Goal: Task Accomplishment & Management: Manage account settings

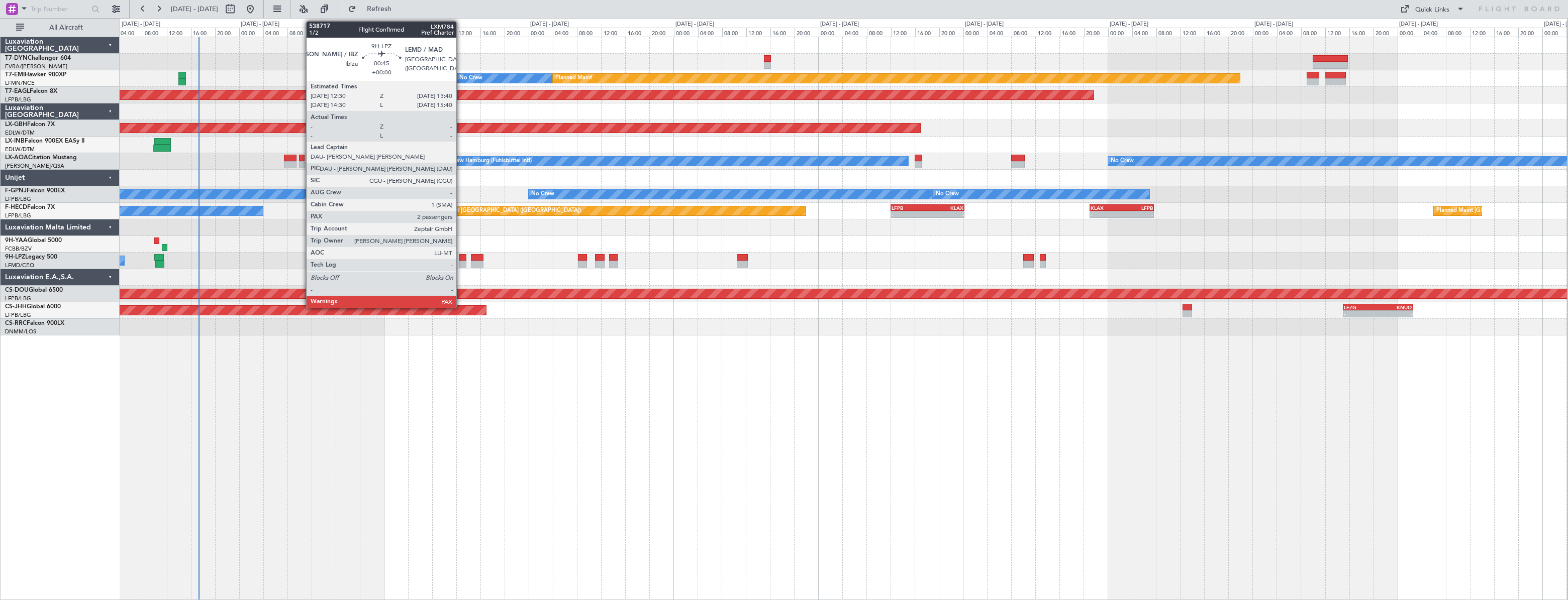
click at [460, 256] on div at bounding box center [463, 257] width 8 height 7
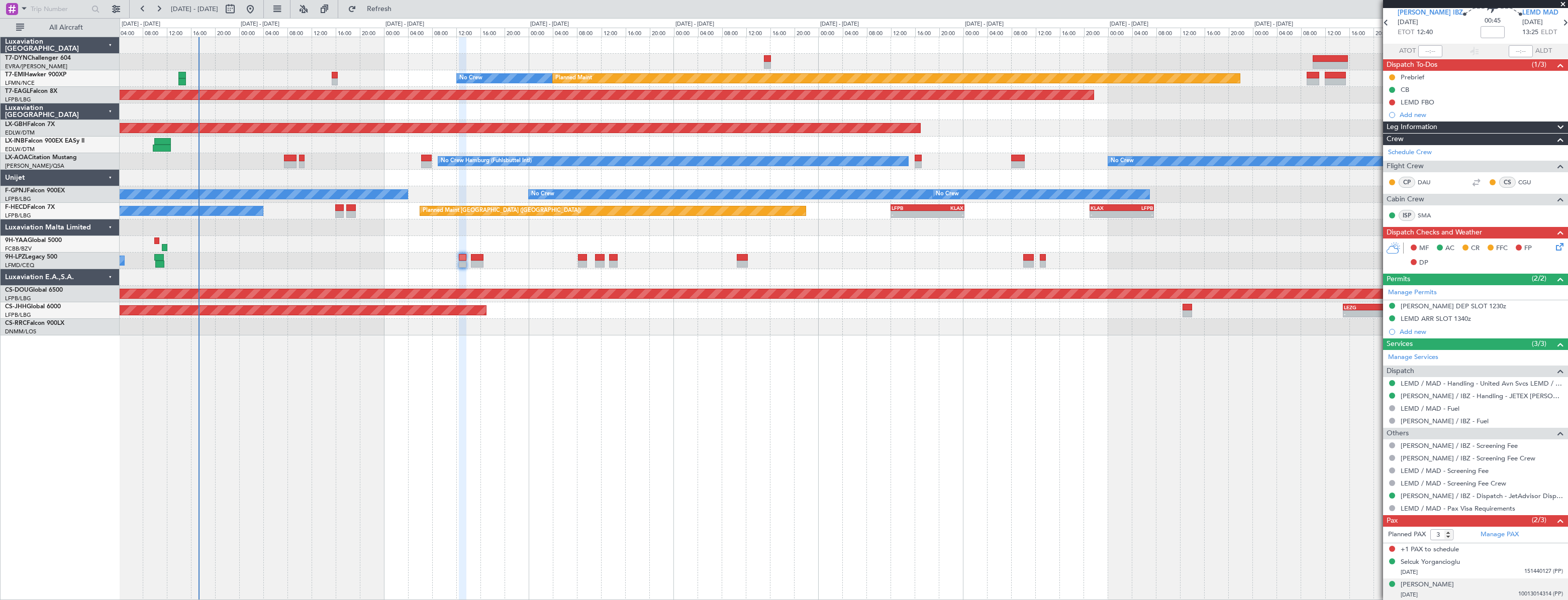
click at [1466, 592] on div "[DATE] 10013014314 (PP)" at bounding box center [1481, 595] width 163 height 10
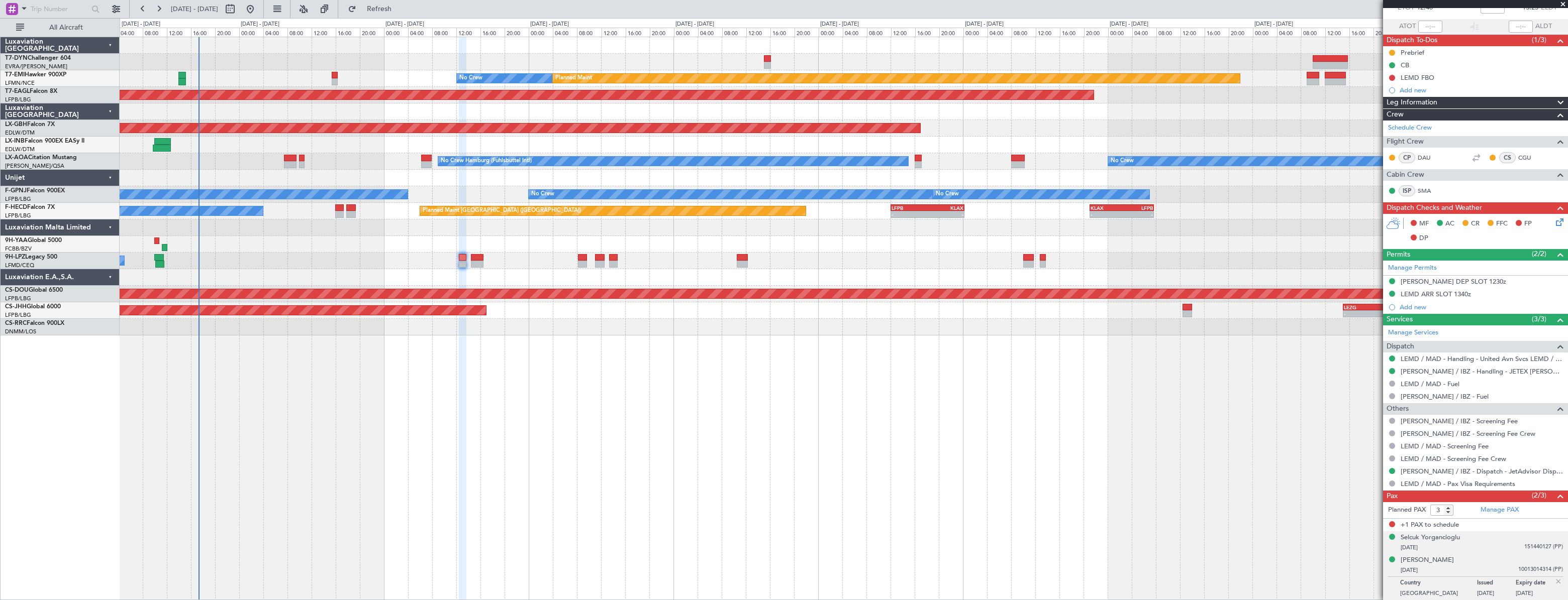
click at [1466, 547] on div "[DATE] 151440127 (PP)" at bounding box center [1481, 547] width 163 height 10
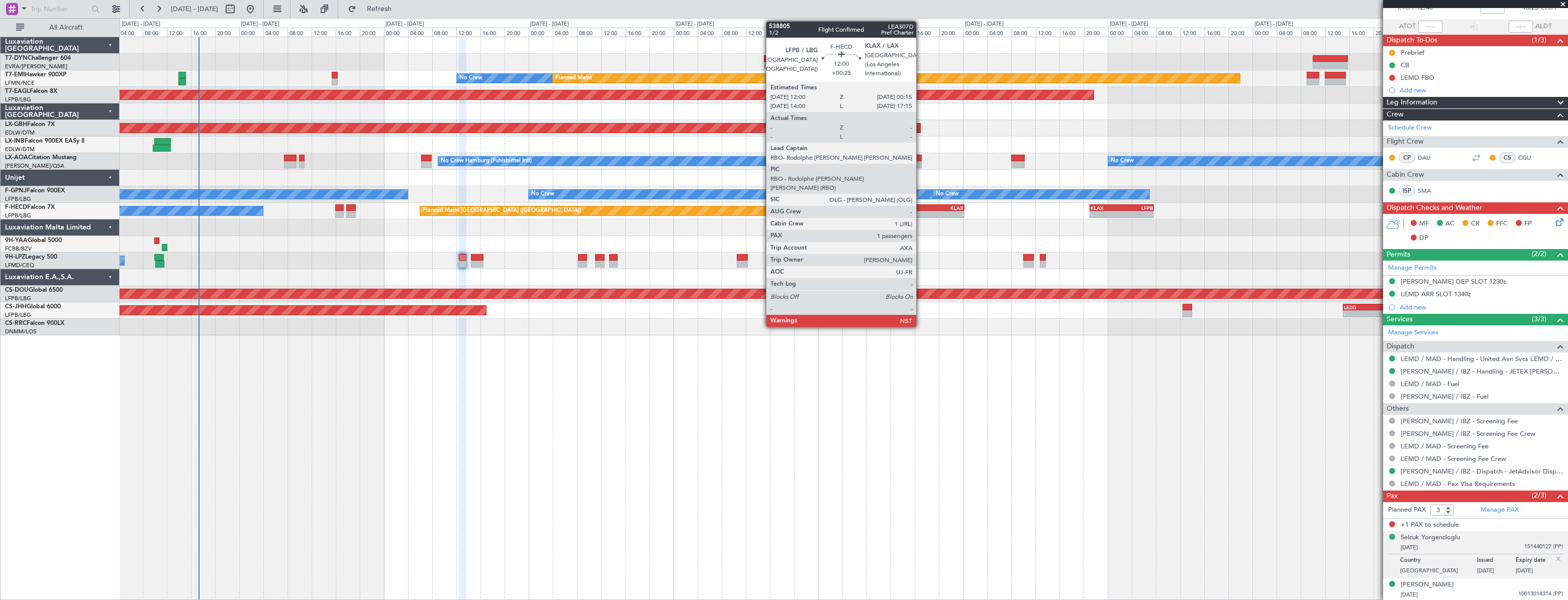
click at [921, 211] on div "- -" at bounding box center [927, 214] width 74 height 7
type input "+00:25"
type input "1"
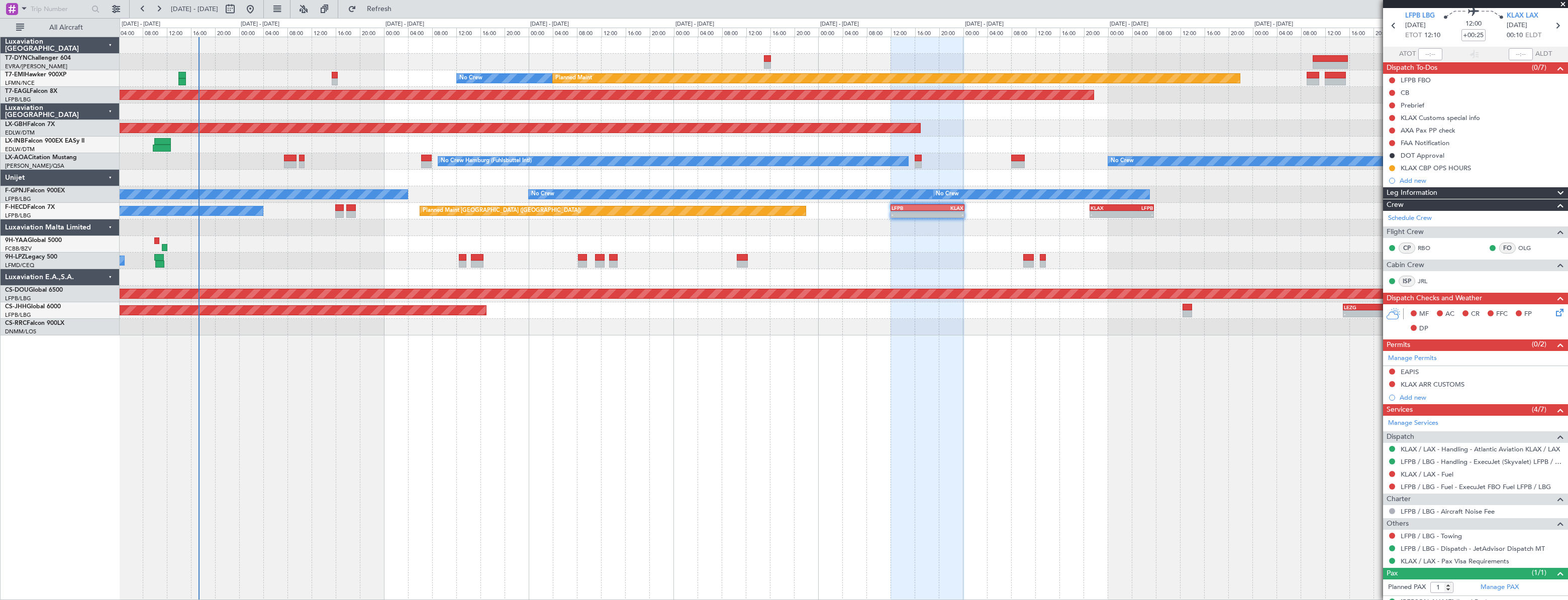
scroll to position [53, 0]
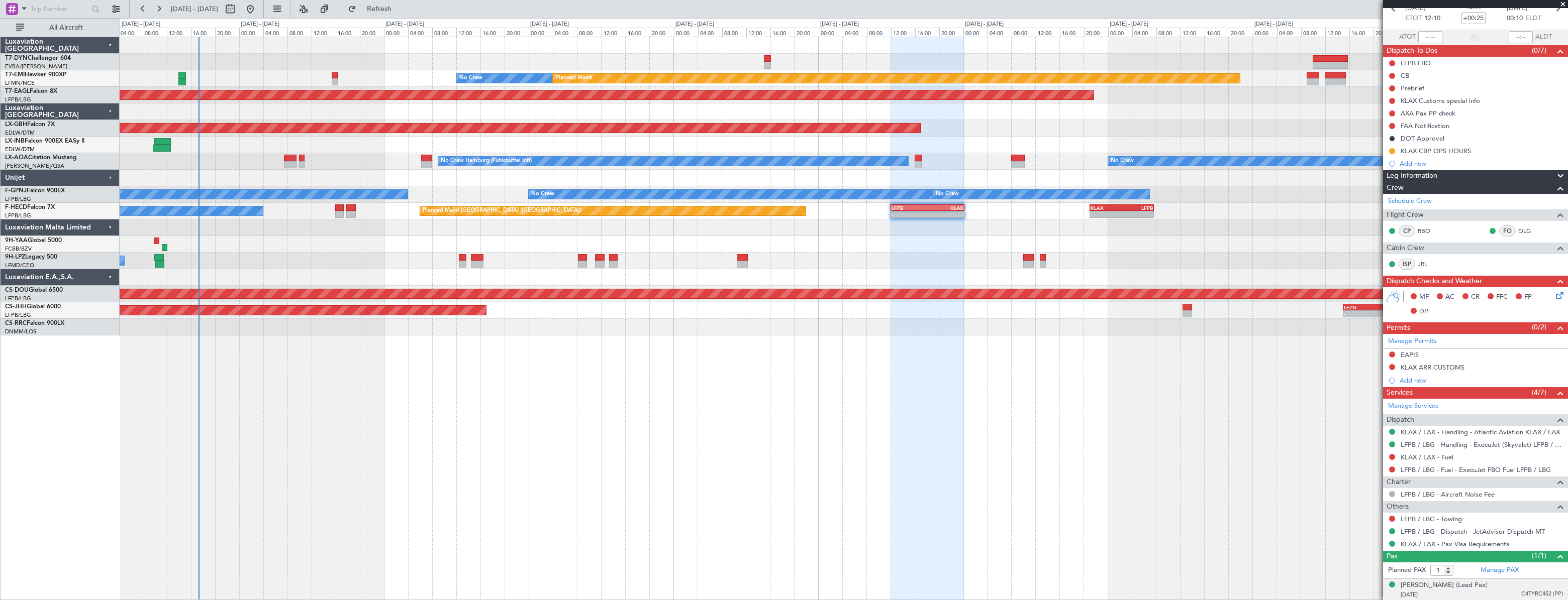
click at [1491, 592] on div "[DATE] C4TYRC452 (PP)" at bounding box center [1481, 595] width 163 height 10
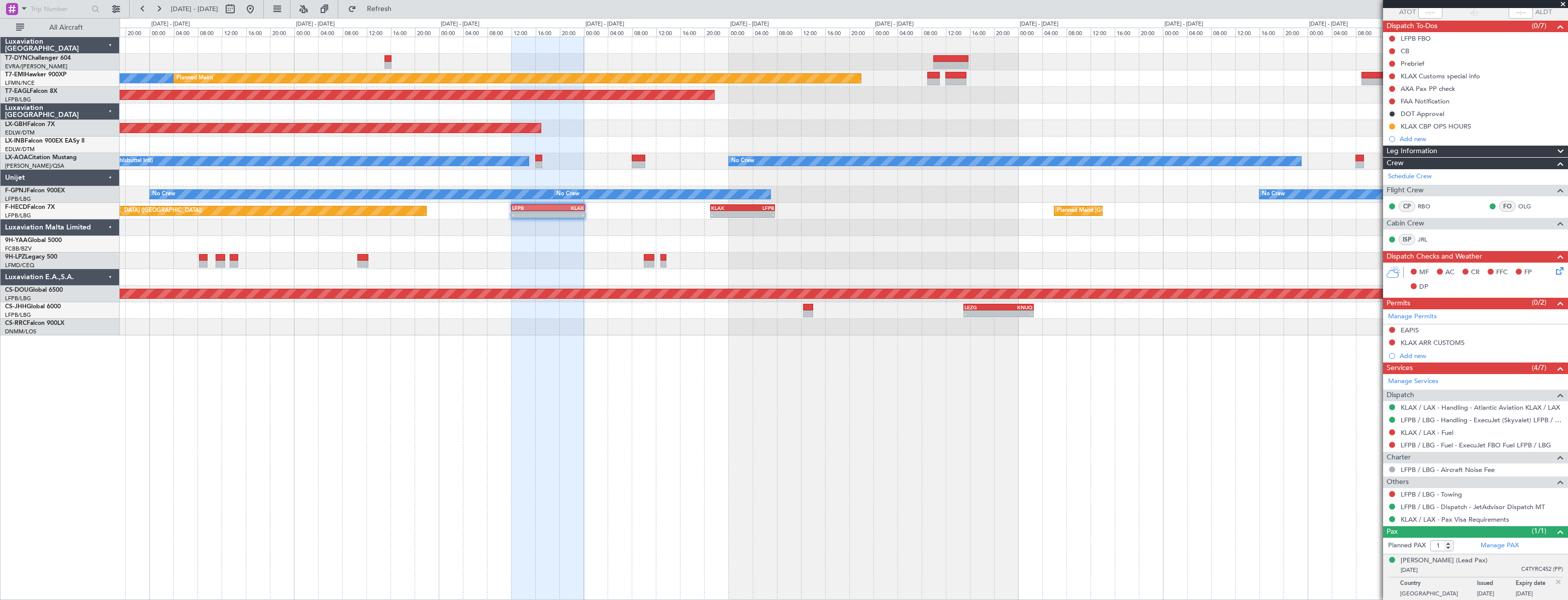
click at [472, 237] on div "No Crew Planned Maint Planned Maint [GEOGRAPHIC_DATA] (Al Maktoum Intl) Planned…" at bounding box center [843, 186] width 1447 height 298
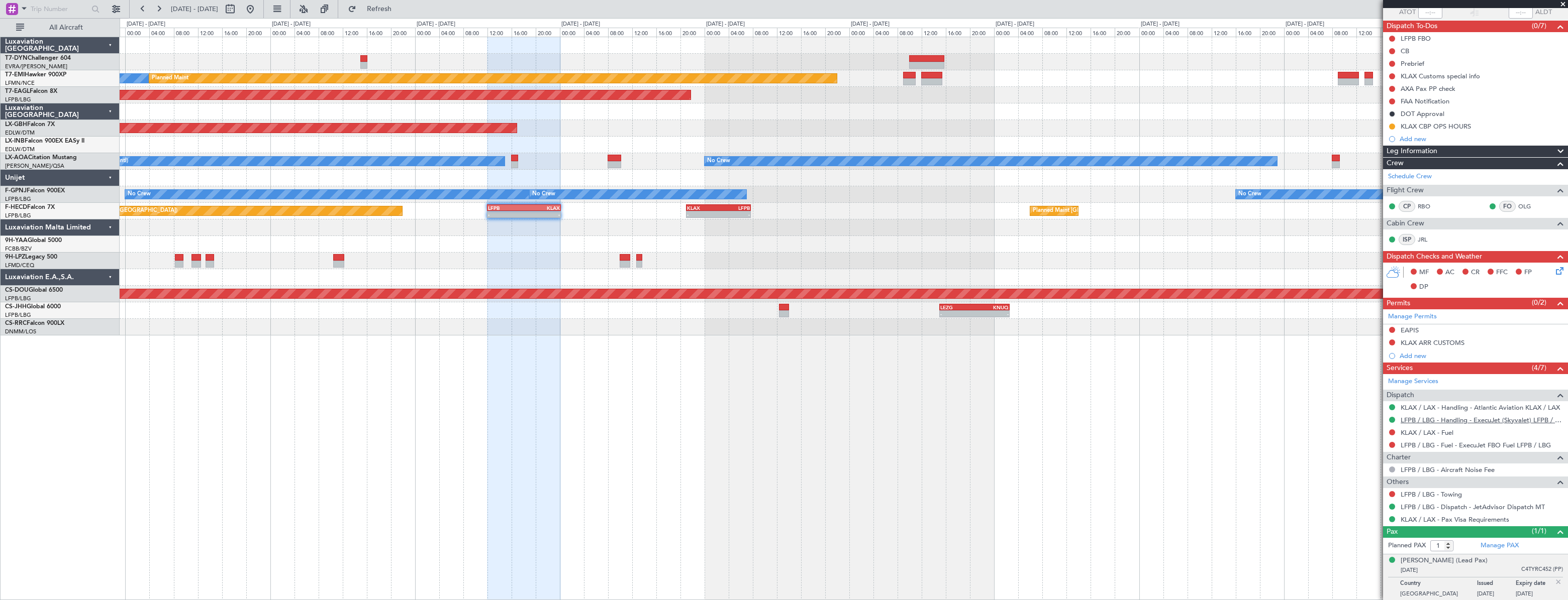
click at [1453, 417] on link "LFPB / LBG - Handling - ExecuJet (Skyvalet) LFPB / LBG" at bounding box center [1481, 420] width 163 height 8
click at [1422, 404] on link "KLAX / LAX - Handling - Atlantic Aviation KLAX / LAX" at bounding box center [1480, 407] width 160 height 8
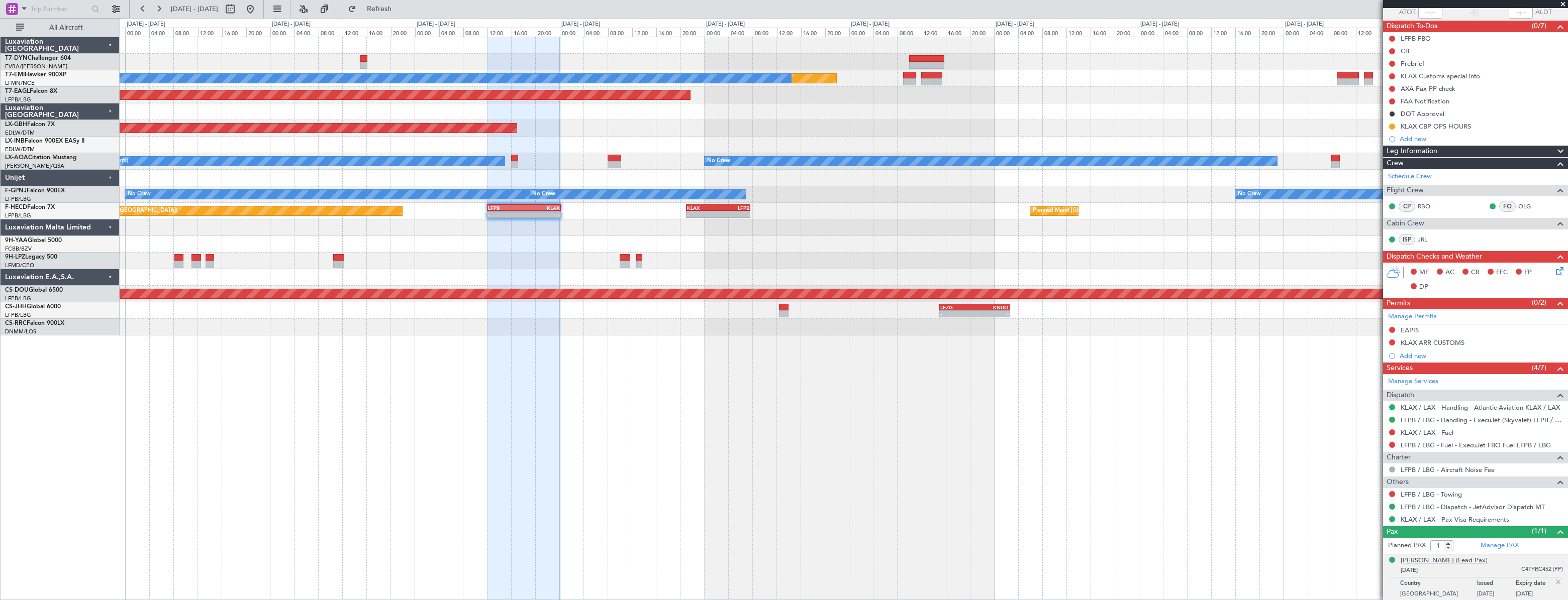
click at [1438, 559] on div "[PERSON_NAME] (Lead Pax)" at bounding box center [1444, 560] width 87 height 10
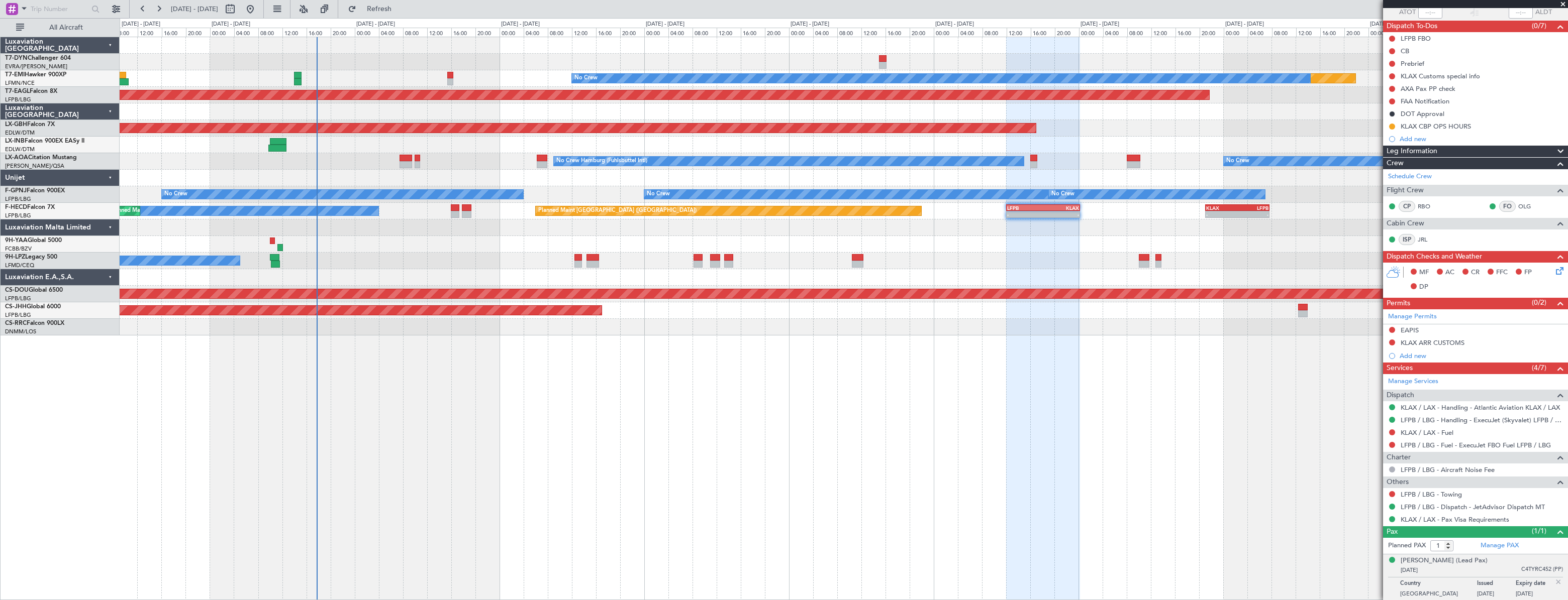
click at [919, 364] on div "Planned Maint No Crew Planned Maint [GEOGRAPHIC_DATA] (Al Maktoum Intl) Planned…" at bounding box center [843, 318] width 1448 height 563
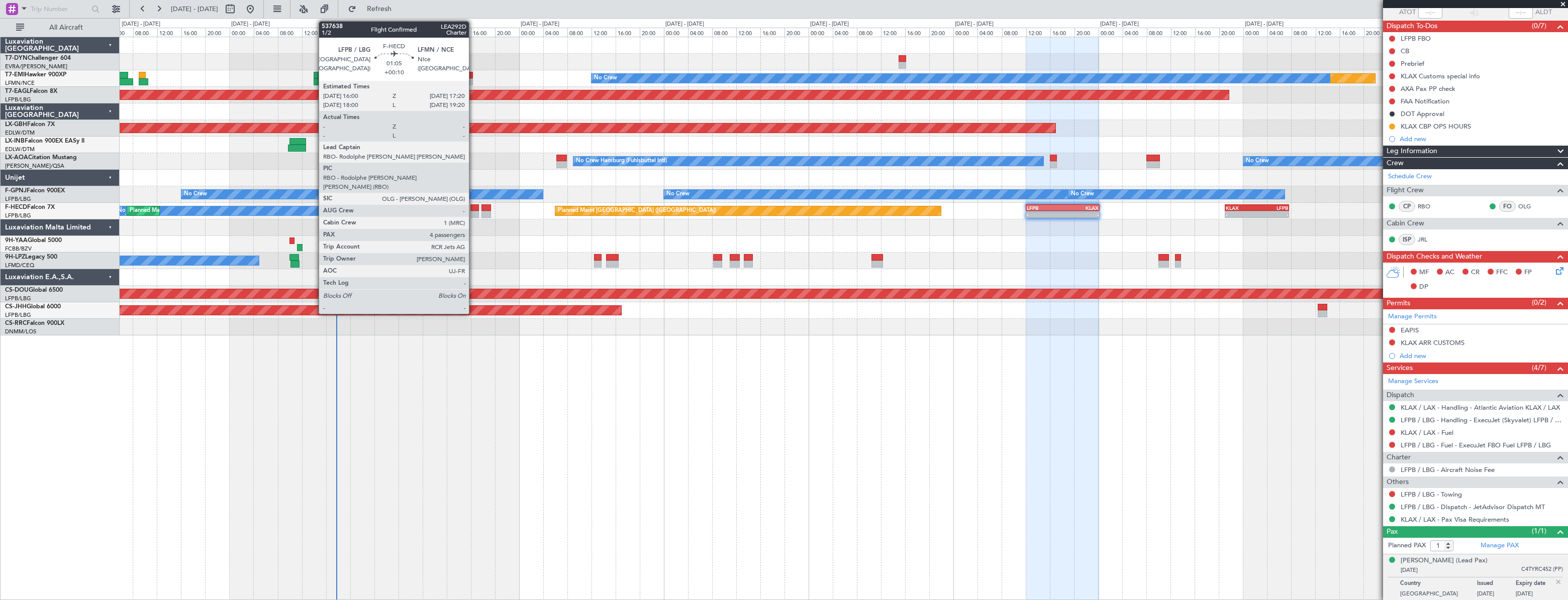
click at [473, 208] on div at bounding box center [474, 208] width 8 height 7
type input "+00:10"
type input "4"
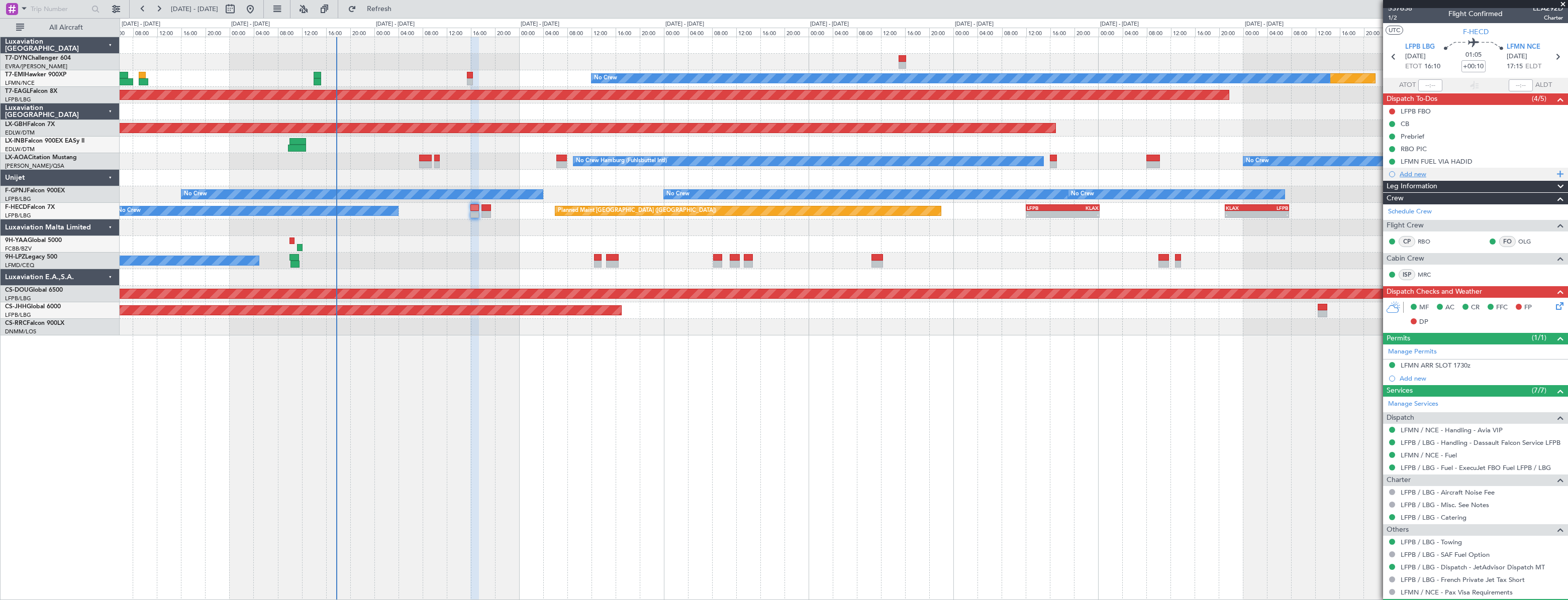
scroll to position [0, 0]
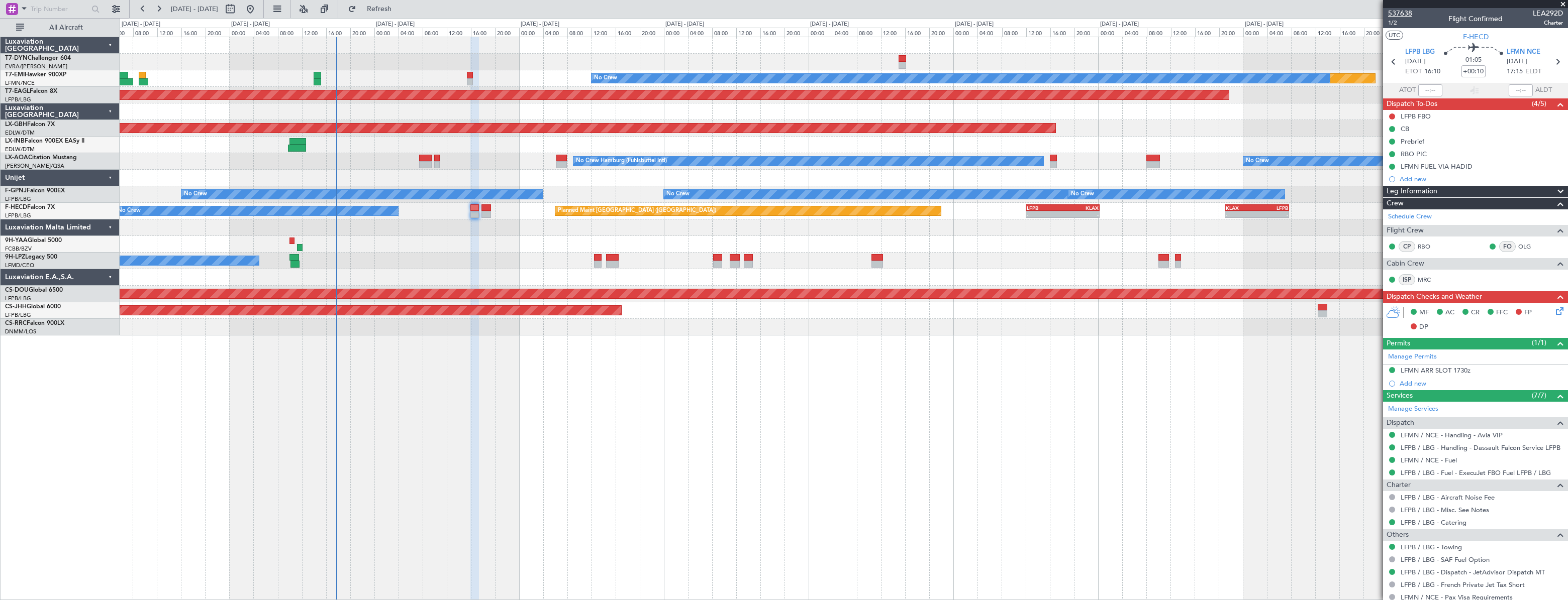
click at [1400, 17] on span "537638" at bounding box center [1400, 14] width 24 height 11
